Goal: Navigation & Orientation: Find specific page/section

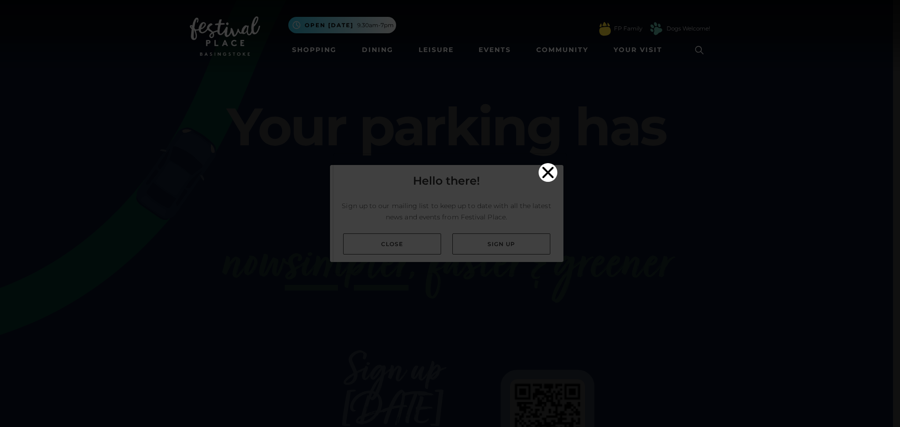
click at [544, 166] on icon "Close" at bounding box center [547, 171] width 11 height 11
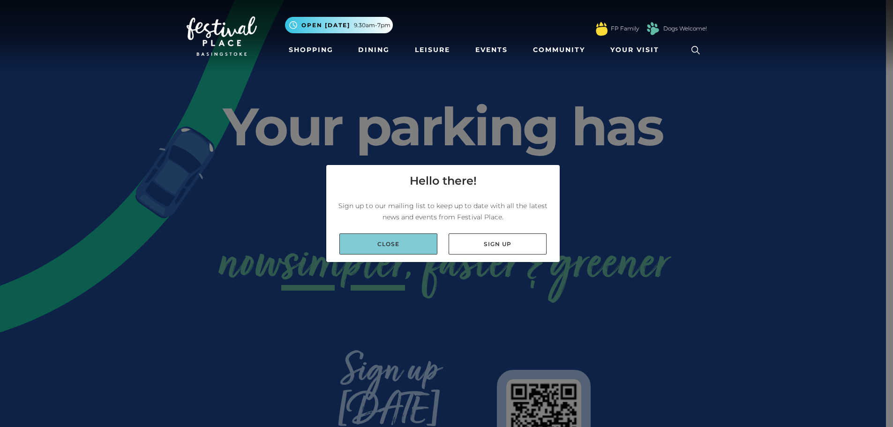
click at [398, 242] on link "Close" at bounding box center [388, 243] width 98 height 21
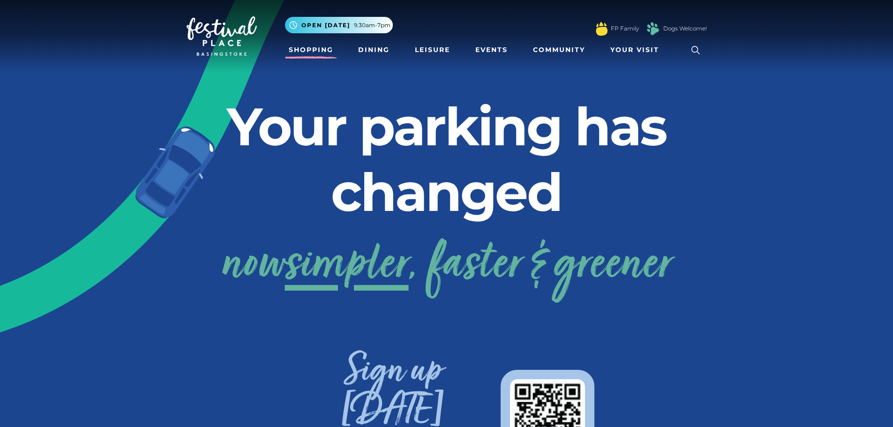
click at [319, 50] on link "Shopping" at bounding box center [311, 49] width 52 height 17
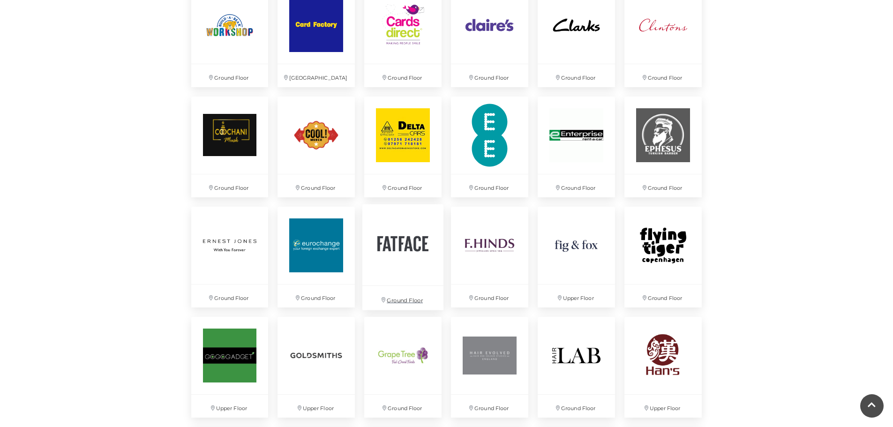
scroll to position [984, 0]
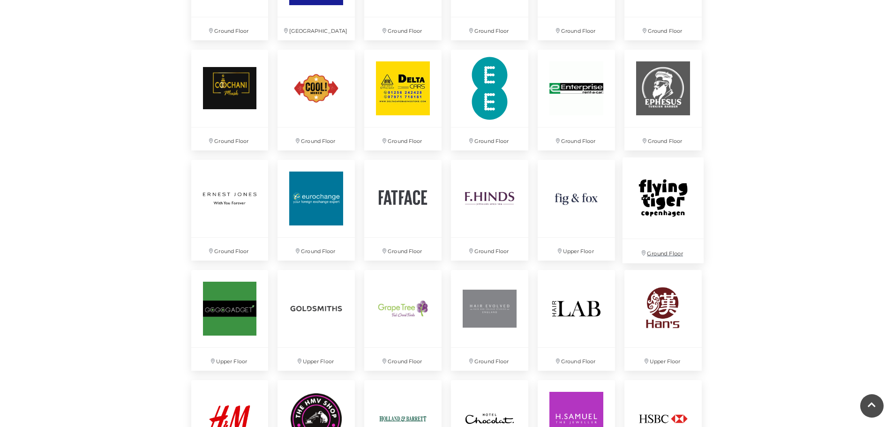
click at [676, 208] on img at bounding box center [663, 198] width 81 height 81
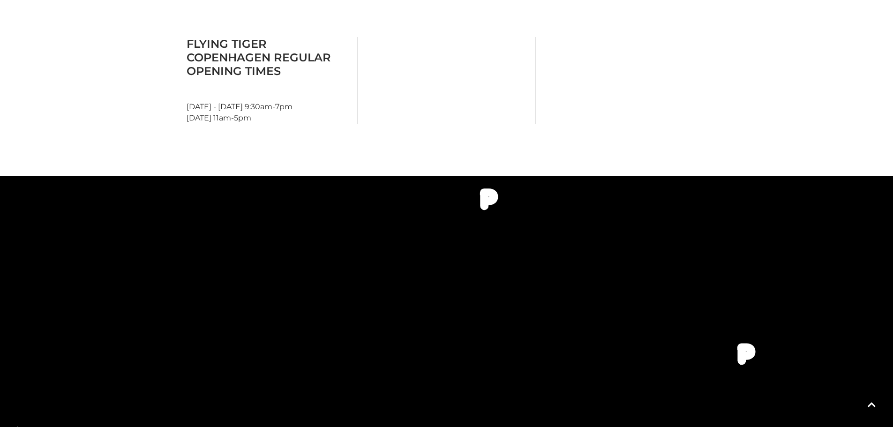
scroll to position [422, 0]
